Goal: Task Accomplishment & Management: Manage account settings

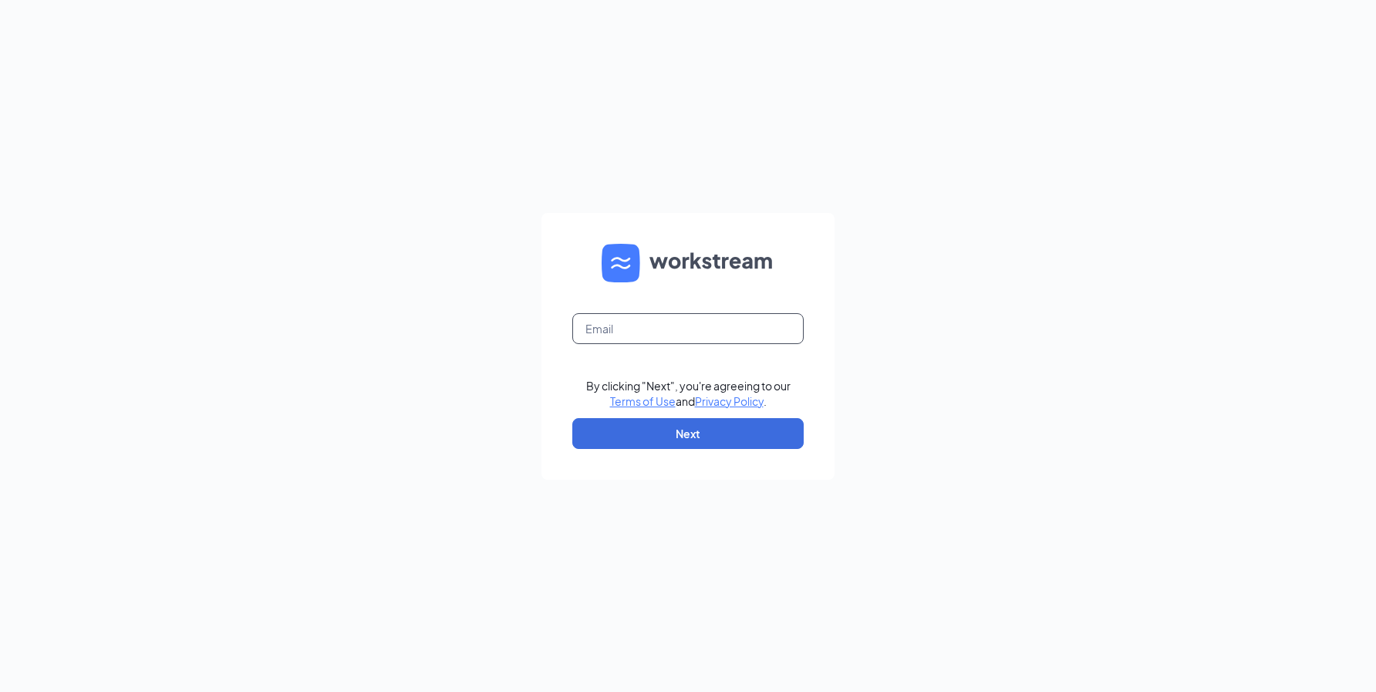
click at [610, 333] on input "text" at bounding box center [687, 328] width 231 height 31
type input "chaguars1@gmail.com"
click at [689, 432] on button "Next" at bounding box center [687, 433] width 231 height 31
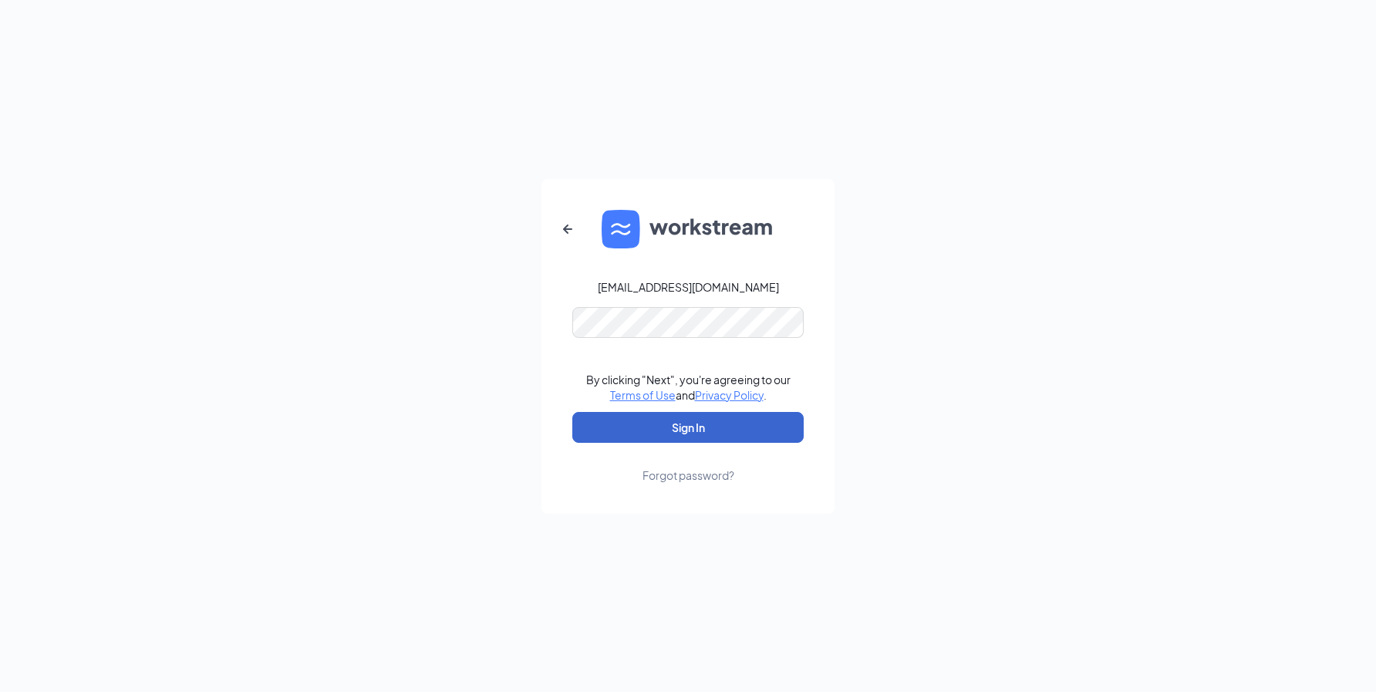
click at [688, 427] on button "Sign In" at bounding box center [687, 427] width 231 height 31
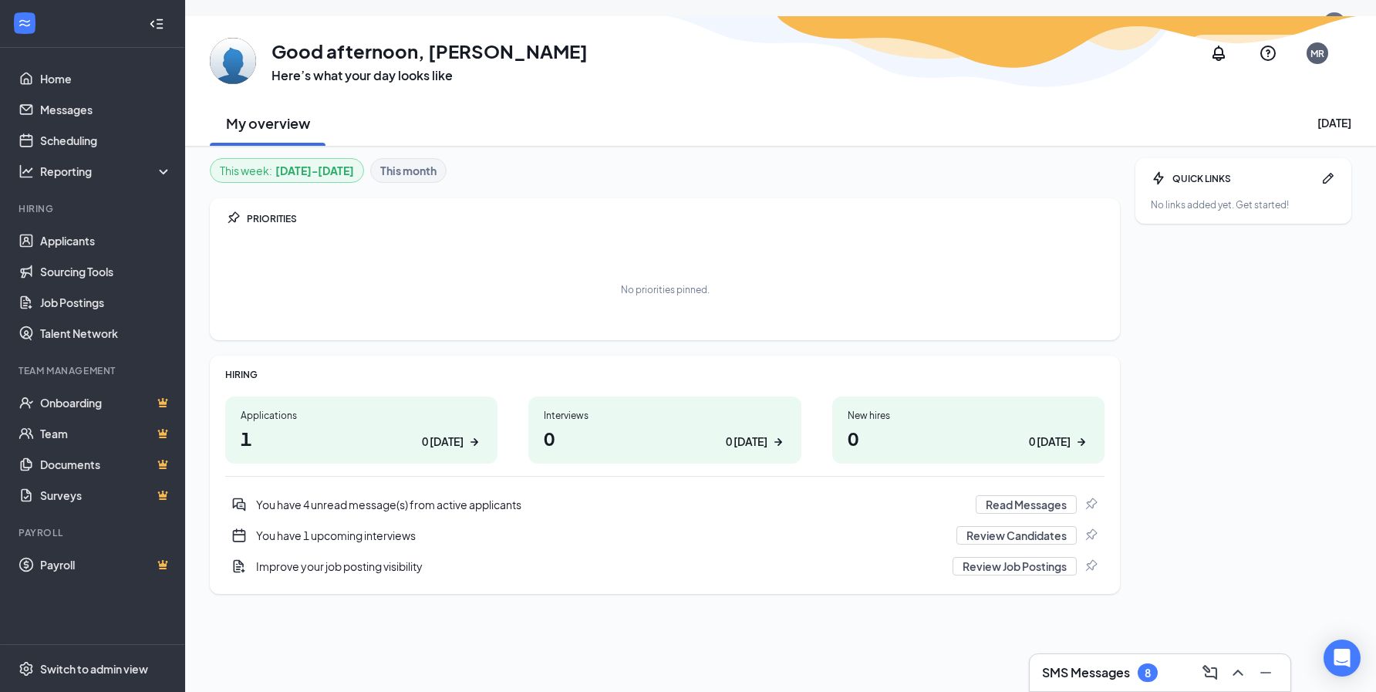
scroll to position [27, 0]
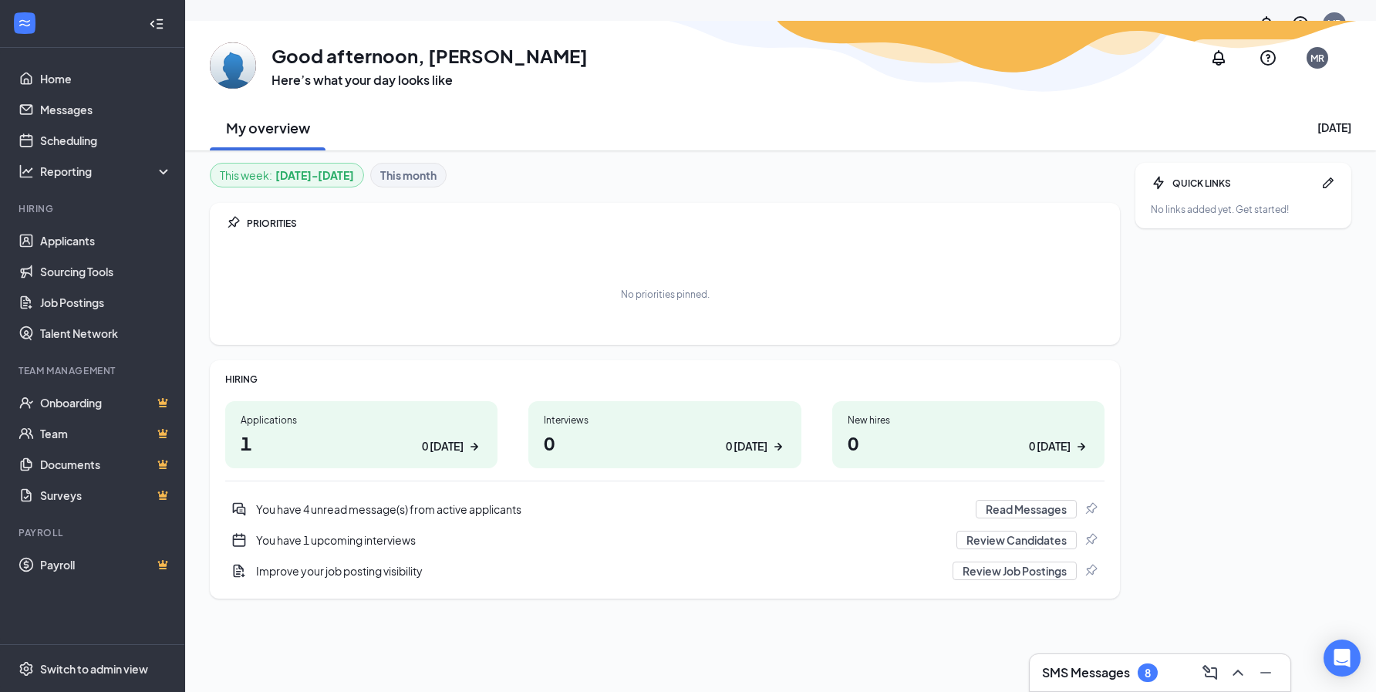
click at [279, 177] on b "Sep 15 - Sep 21" at bounding box center [314, 175] width 79 height 17
click at [413, 175] on b "This month" at bounding box center [408, 175] width 56 height 17
click at [768, 444] on div "0 today" at bounding box center [756, 446] width 60 height 16
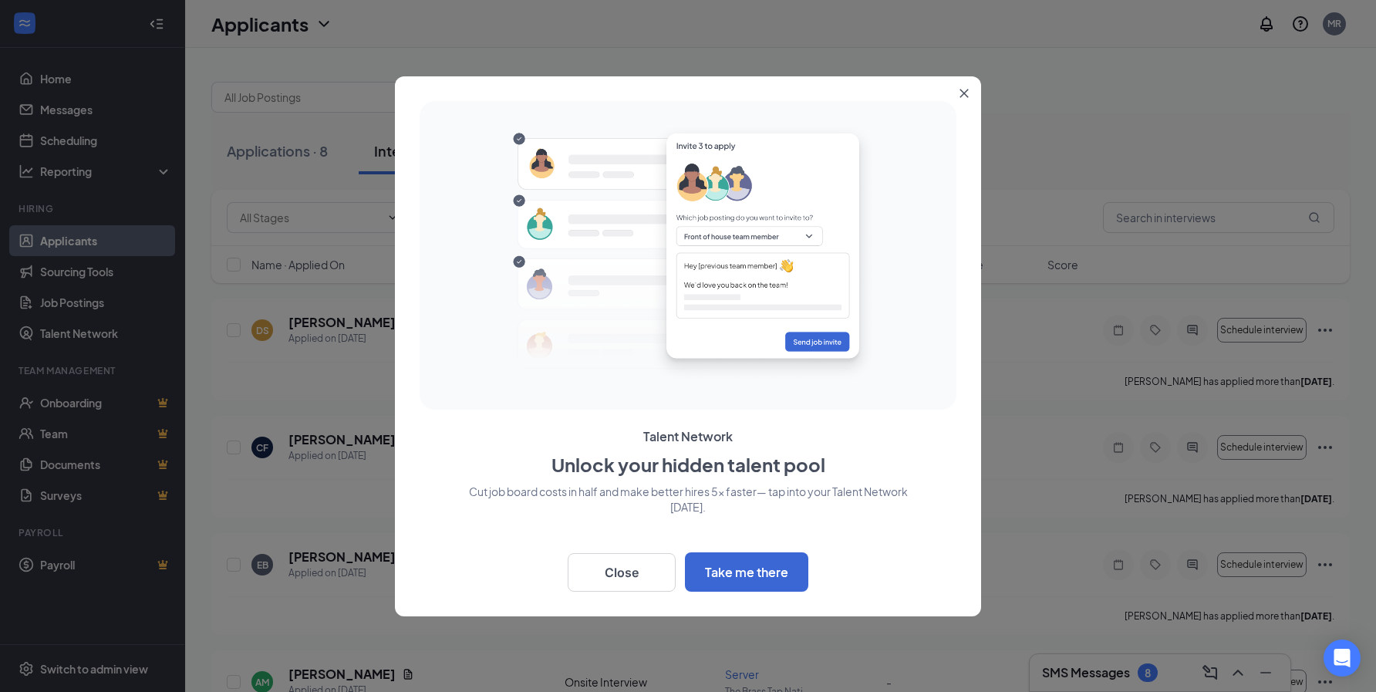
click at [968, 90] on icon "Close" at bounding box center [965, 93] width 8 height 8
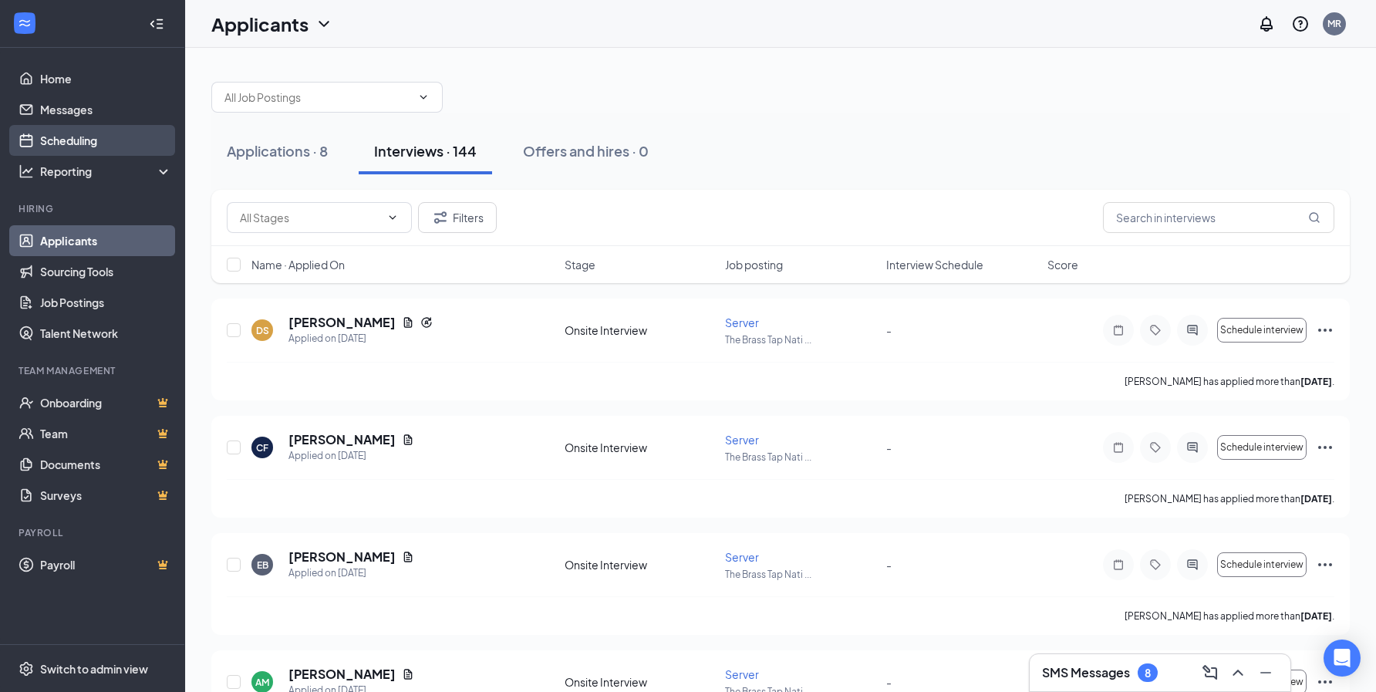
click at [76, 147] on link "Scheduling" at bounding box center [106, 140] width 132 height 31
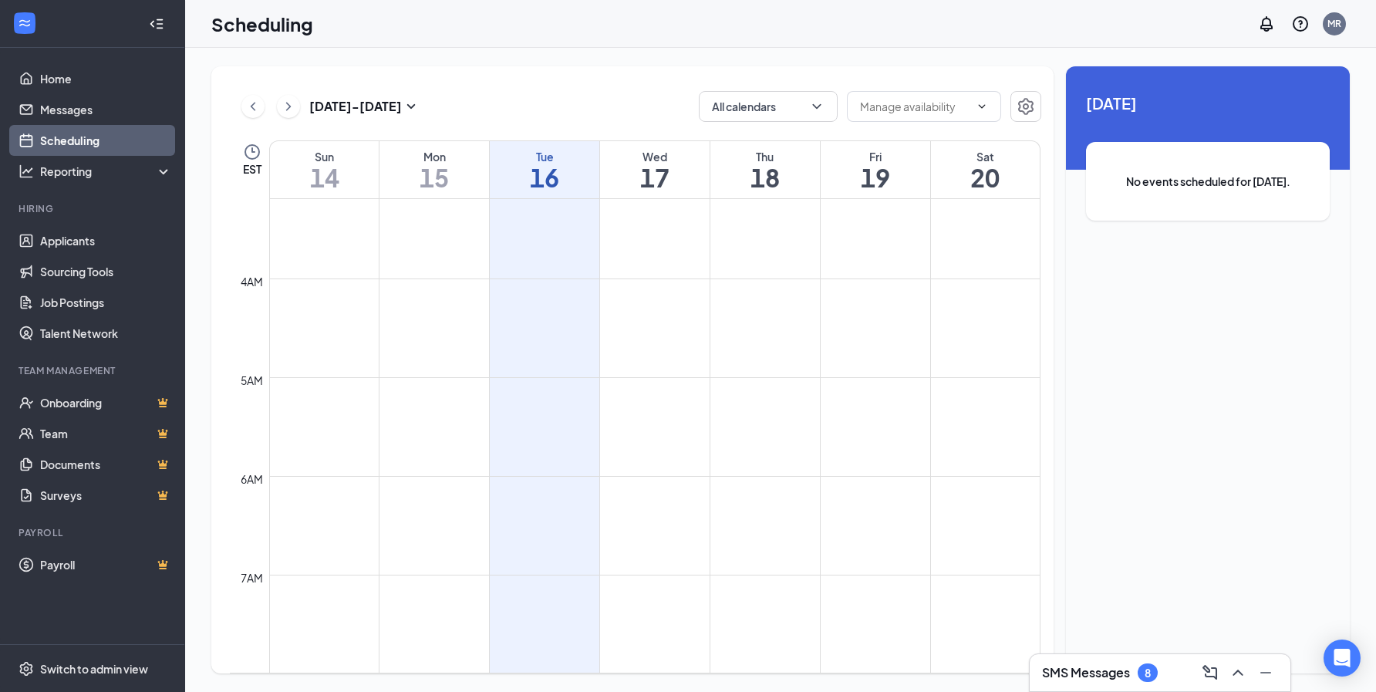
scroll to position [312, 0]
click at [294, 107] on icon "ChevronRight" at bounding box center [288, 106] width 15 height 19
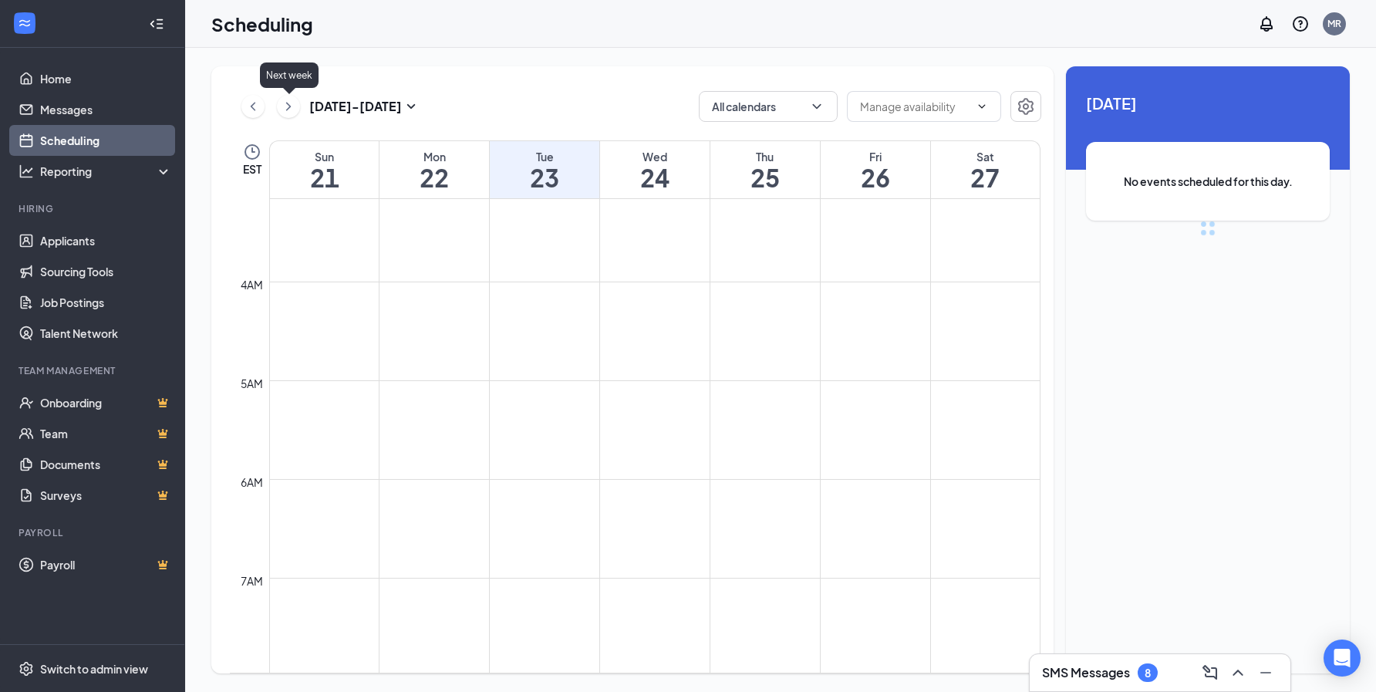
scroll to position [758, 0]
click at [252, 108] on icon "ChevronLeft" at bounding box center [253, 106] width 5 height 8
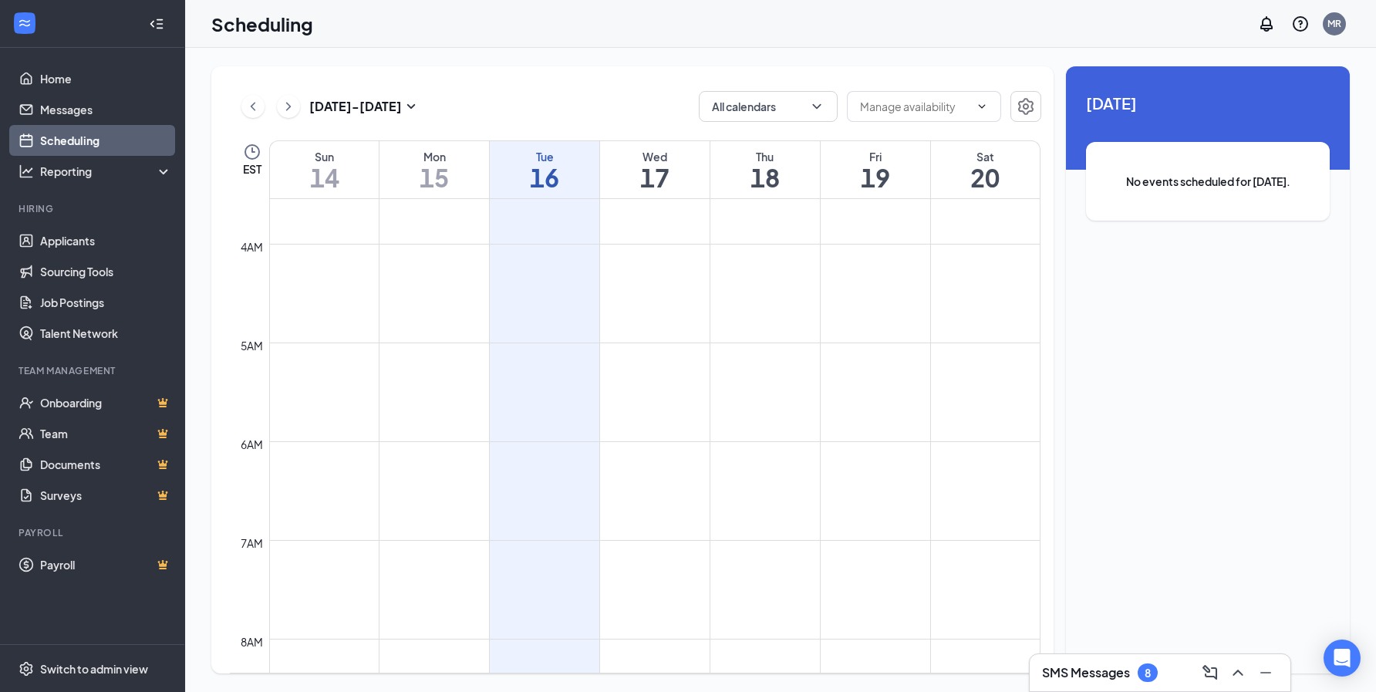
scroll to position [350, 0]
click at [287, 101] on icon "ChevronRight" at bounding box center [288, 106] width 15 height 19
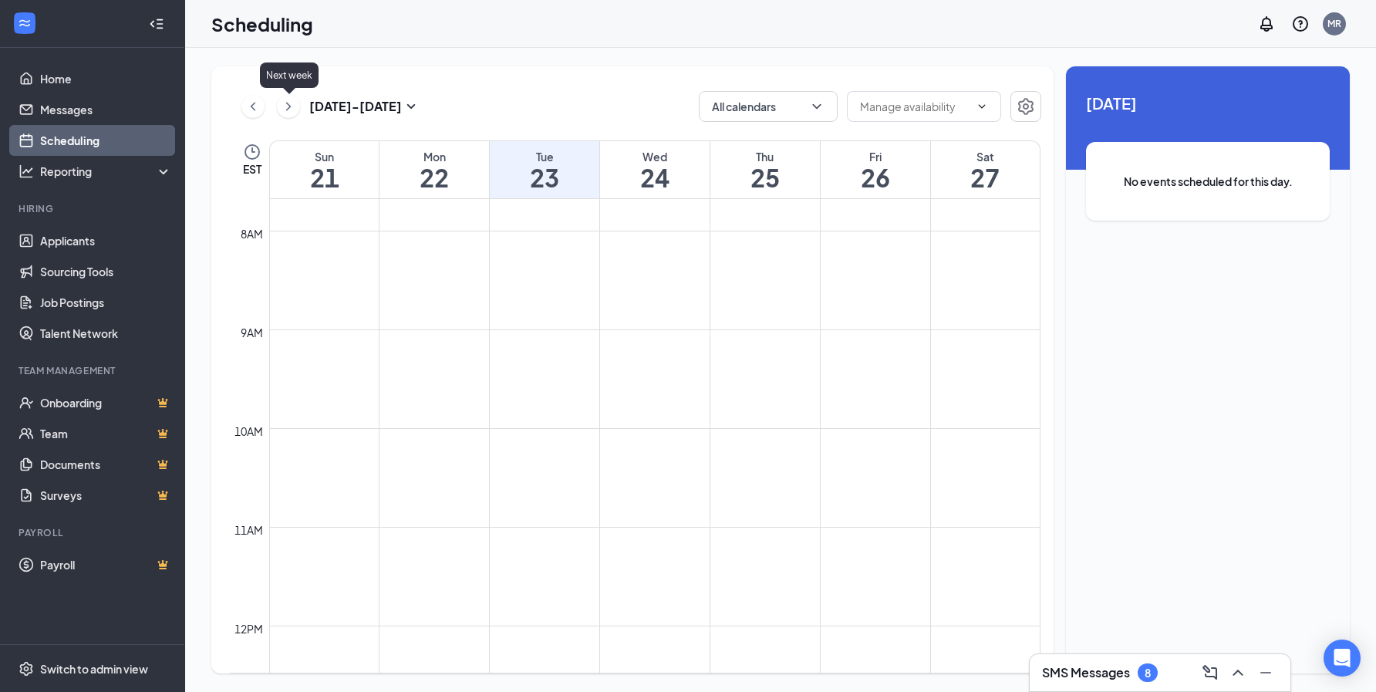
click at [287, 101] on icon "ChevronRight" at bounding box center [288, 106] width 15 height 19
click at [255, 103] on icon "ChevronLeft" at bounding box center [252, 106] width 15 height 19
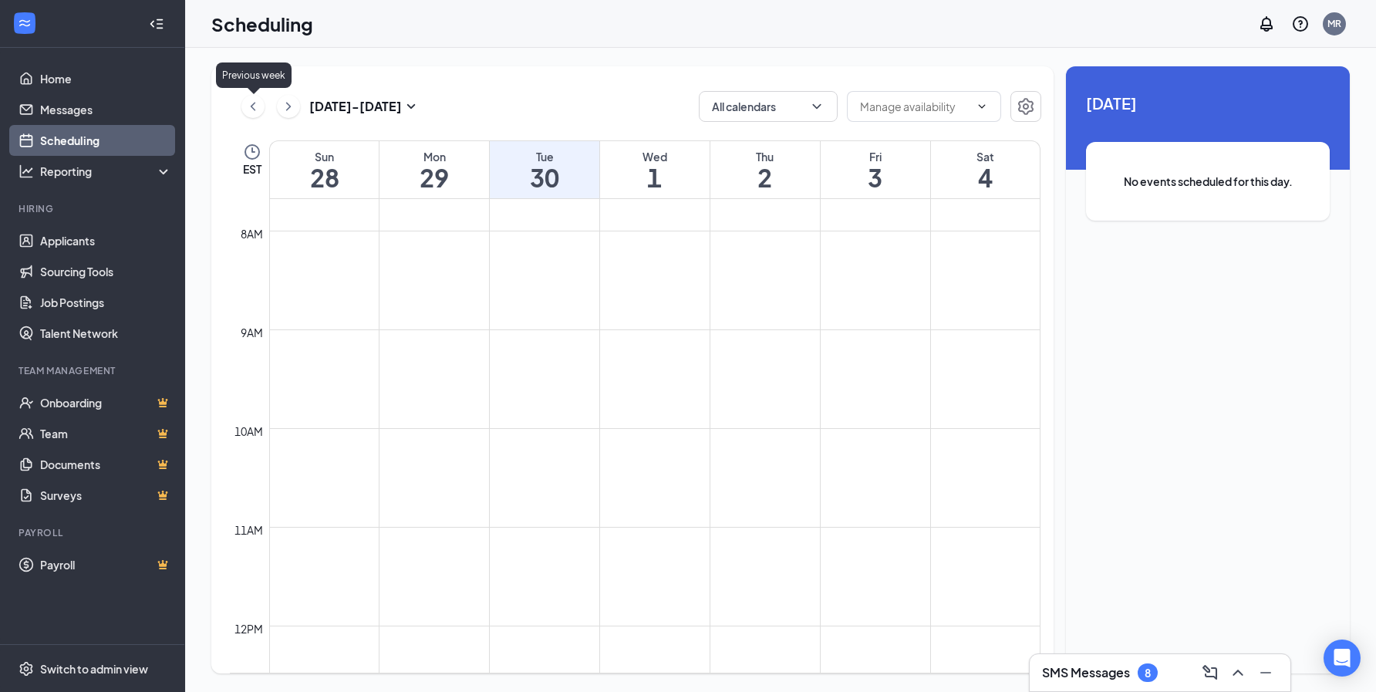
click at [255, 103] on icon "ChevronLeft" at bounding box center [252, 106] width 15 height 19
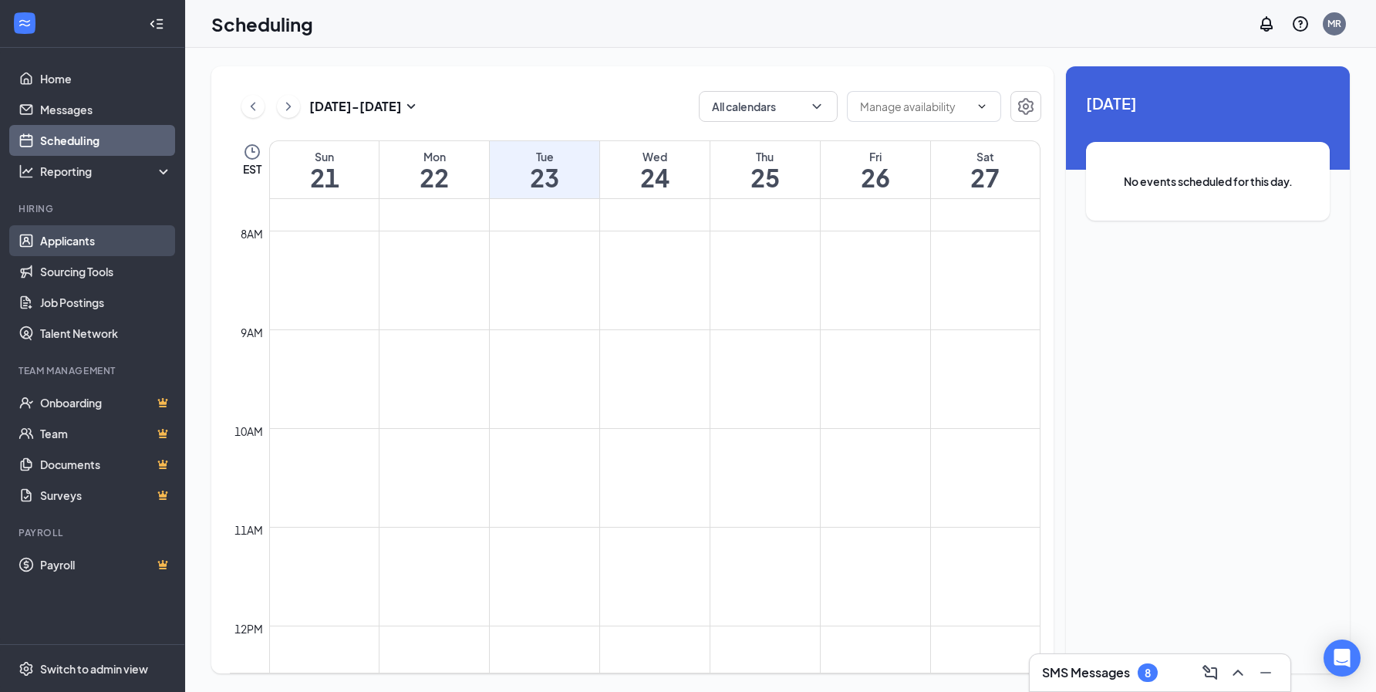
click at [79, 238] on link "Applicants" at bounding box center [106, 240] width 132 height 31
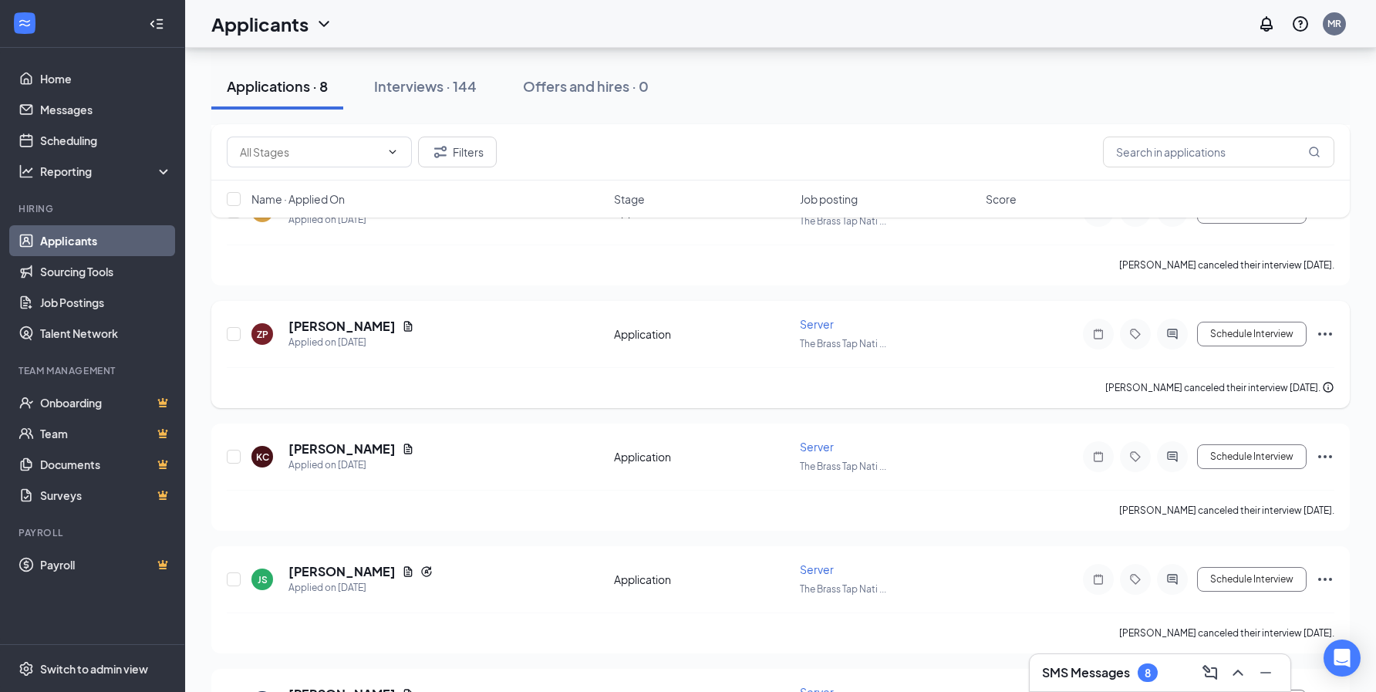
scroll to position [489, 0]
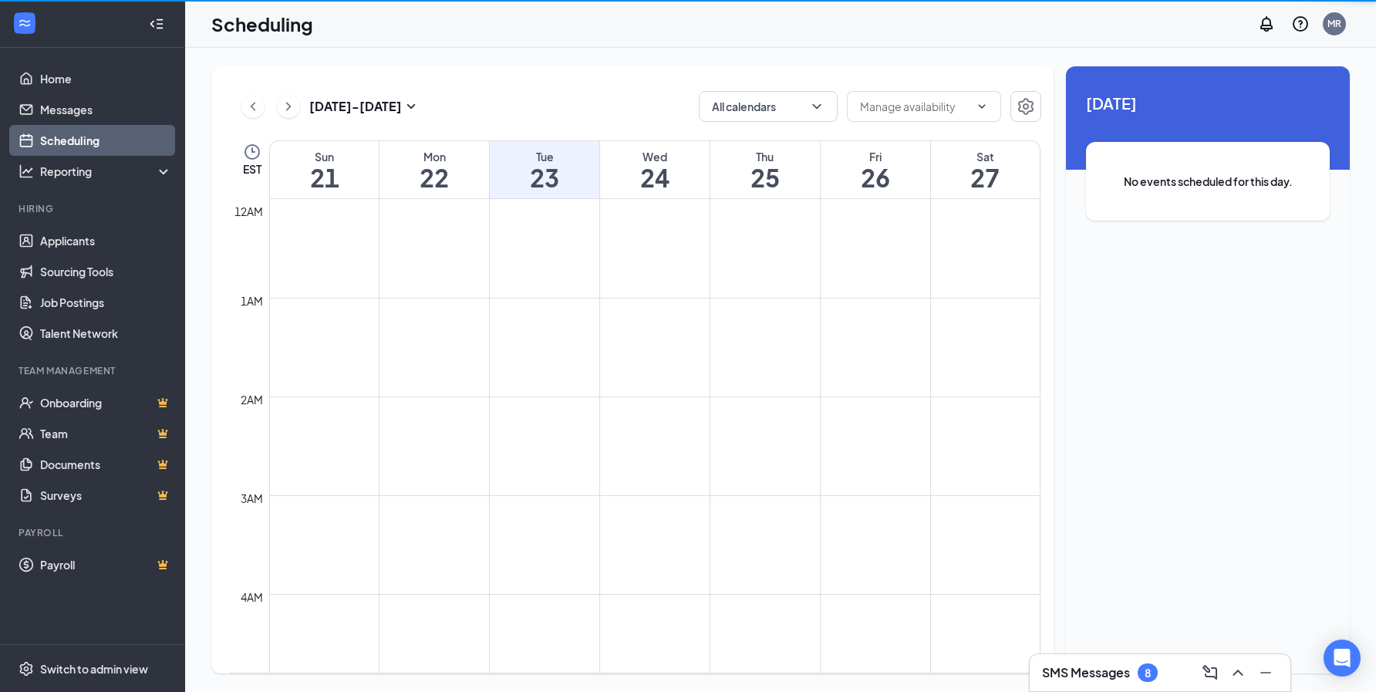
scroll to position [758, 0]
